Goal: Find specific page/section: Find specific page/section

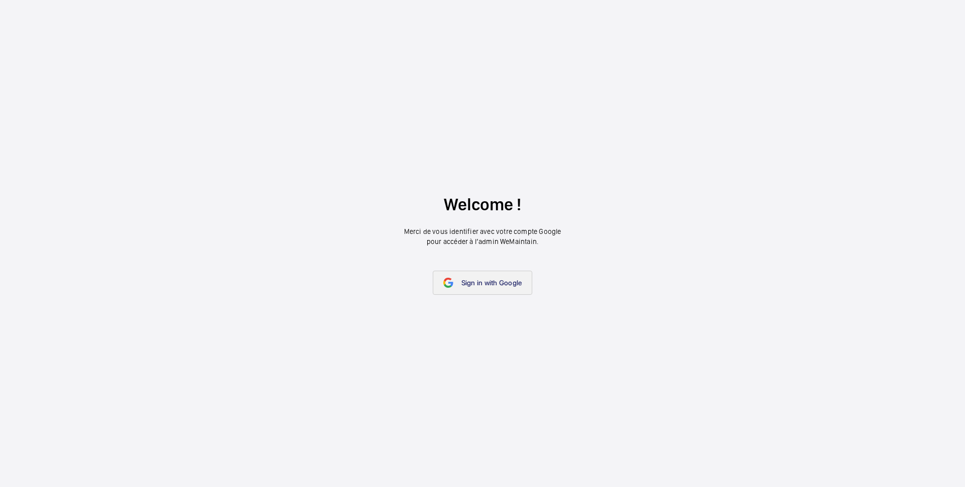
click at [488, 284] on span "Sign in with Google" at bounding box center [491, 282] width 61 height 8
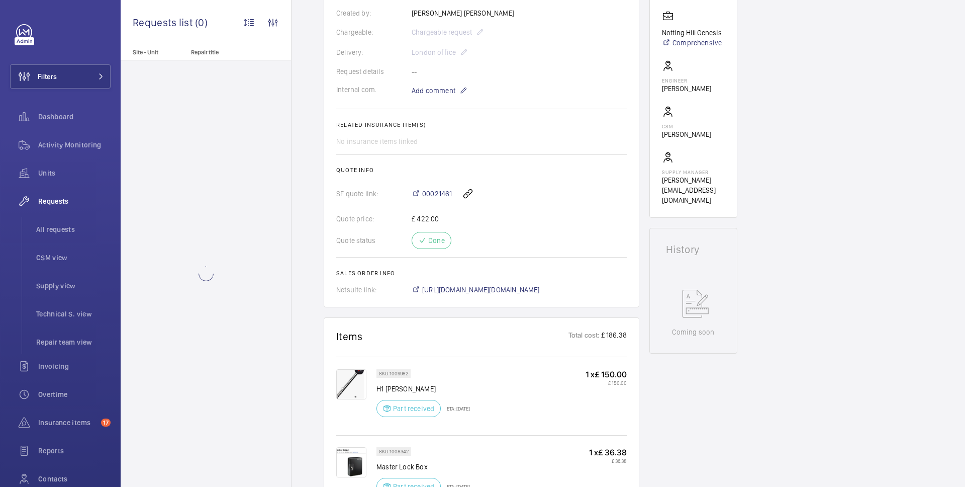
scroll to position [288, 0]
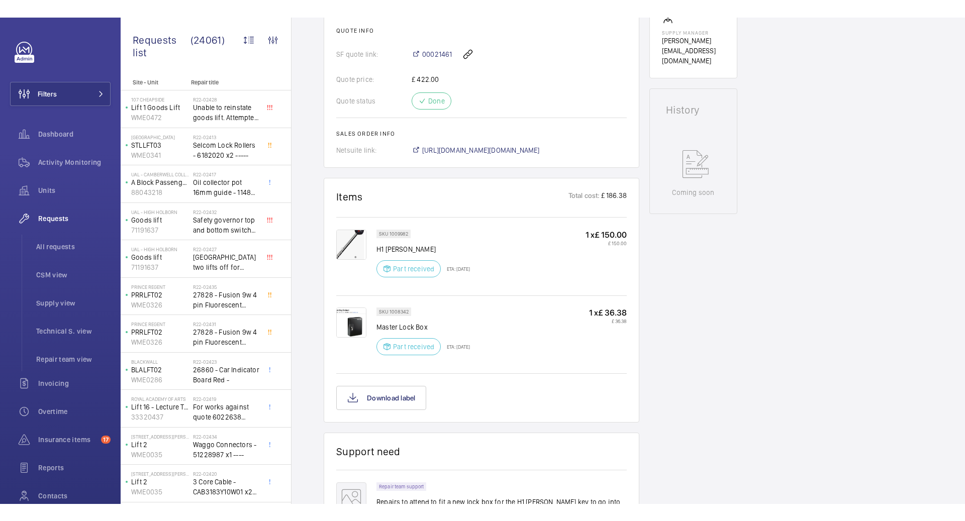
scroll to position [436, 0]
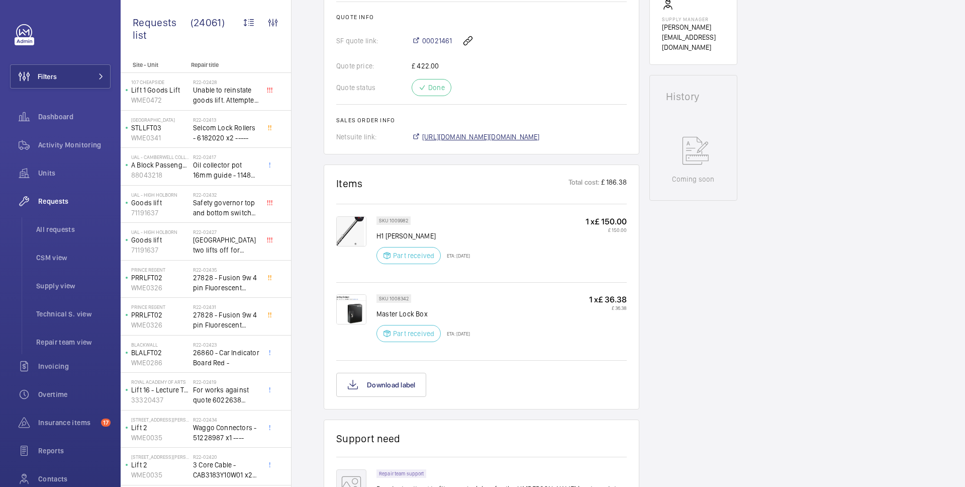
click at [433, 142] on span "https://6461500.app.netsuite.com/app/accounting/transactions/salesord.nl?id=290…" at bounding box center [481, 137] width 118 height 10
